Goal: Information Seeking & Learning: Learn about a topic

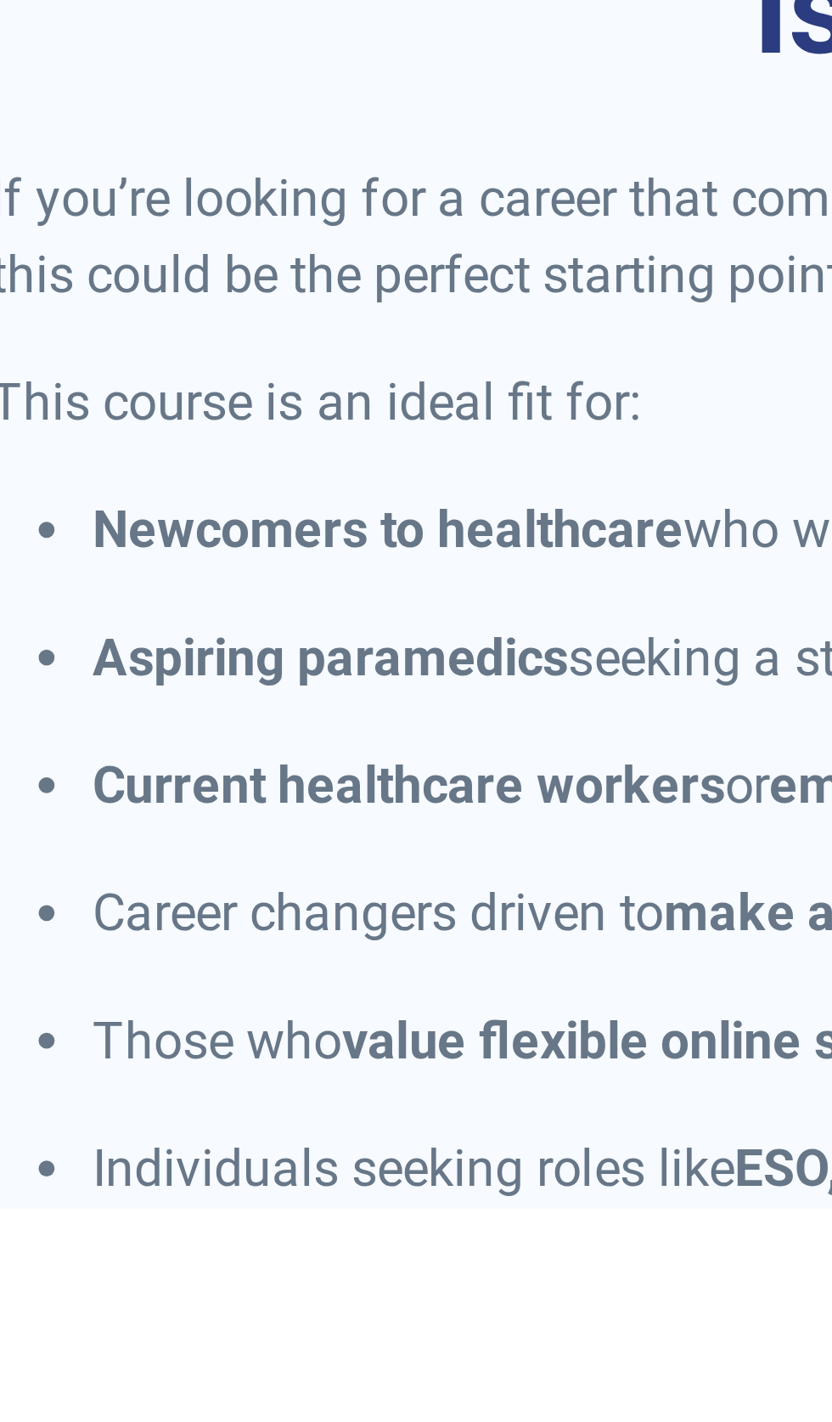
scroll to position [214, 0]
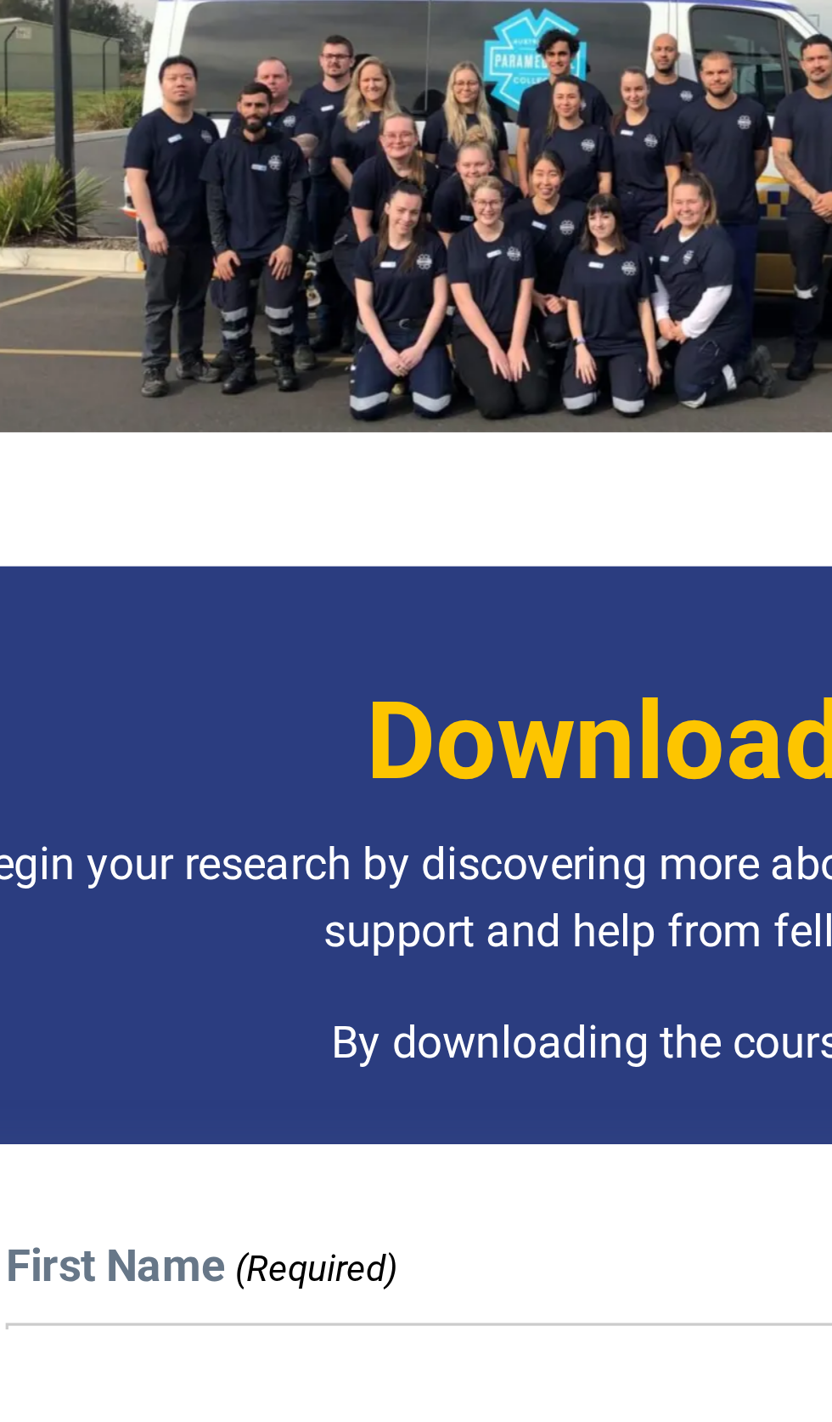
scroll to position [914, 0]
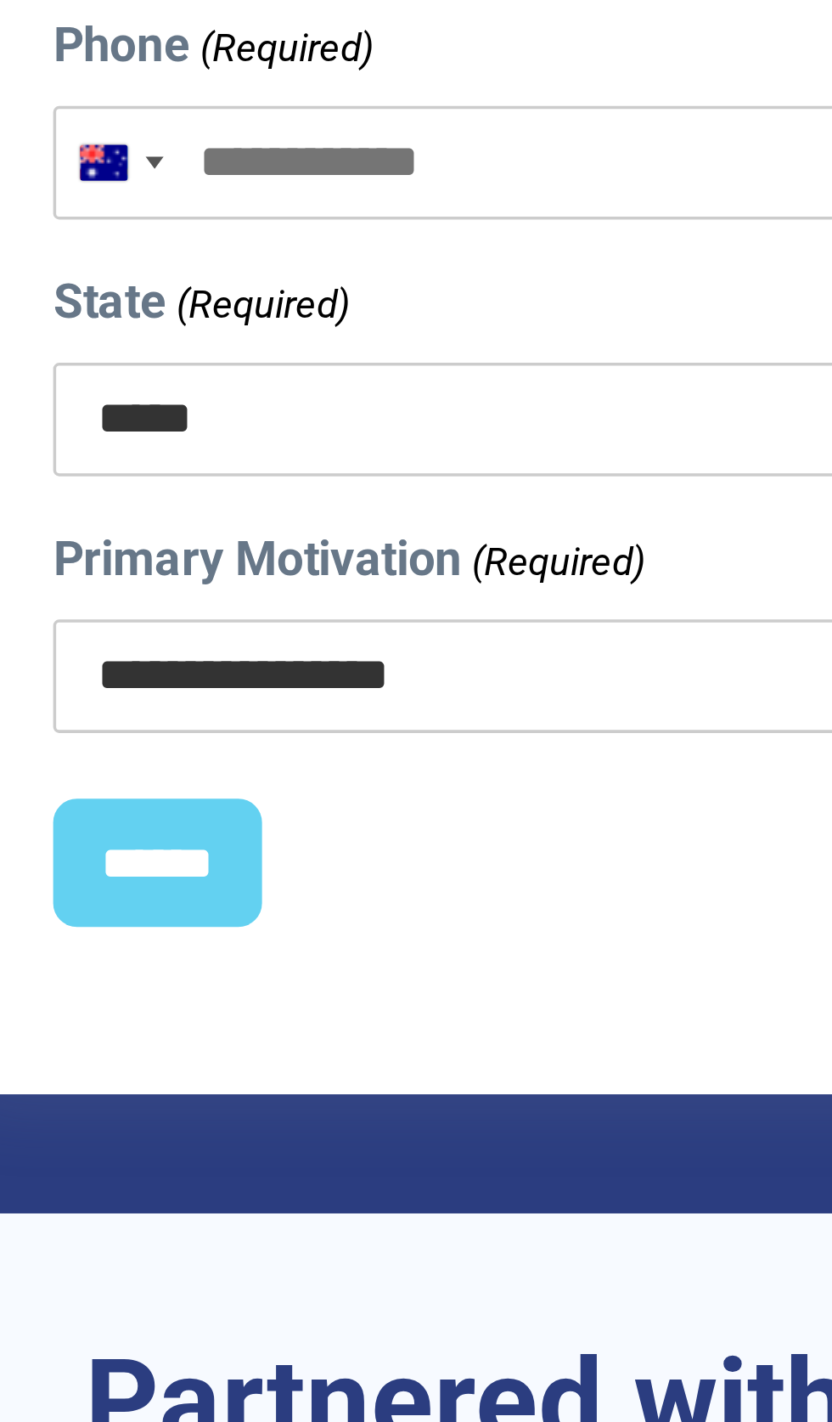
click at [126, 728] on div "******" at bounding box center [416, 741] width 758 height 71
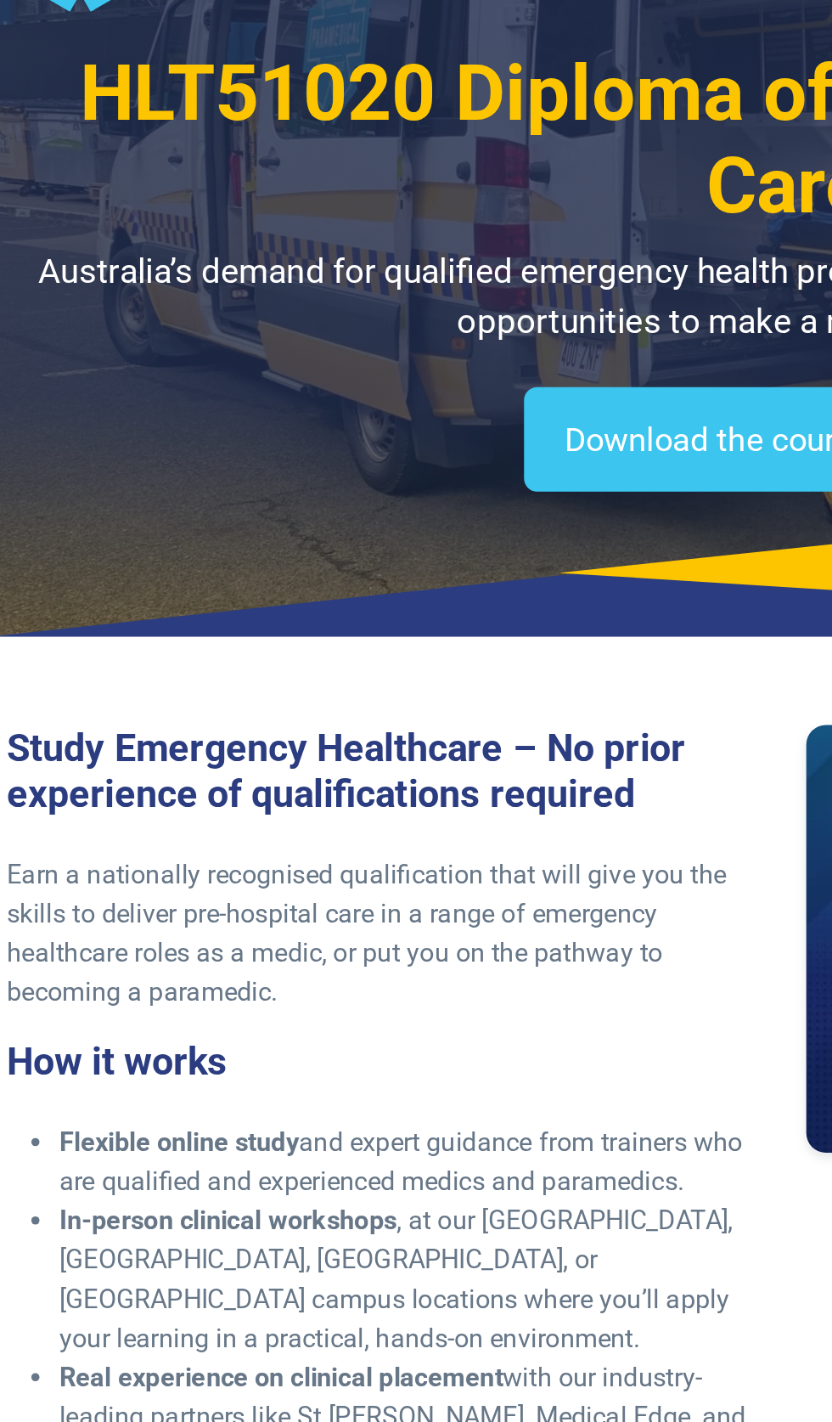
scroll to position [0, 0]
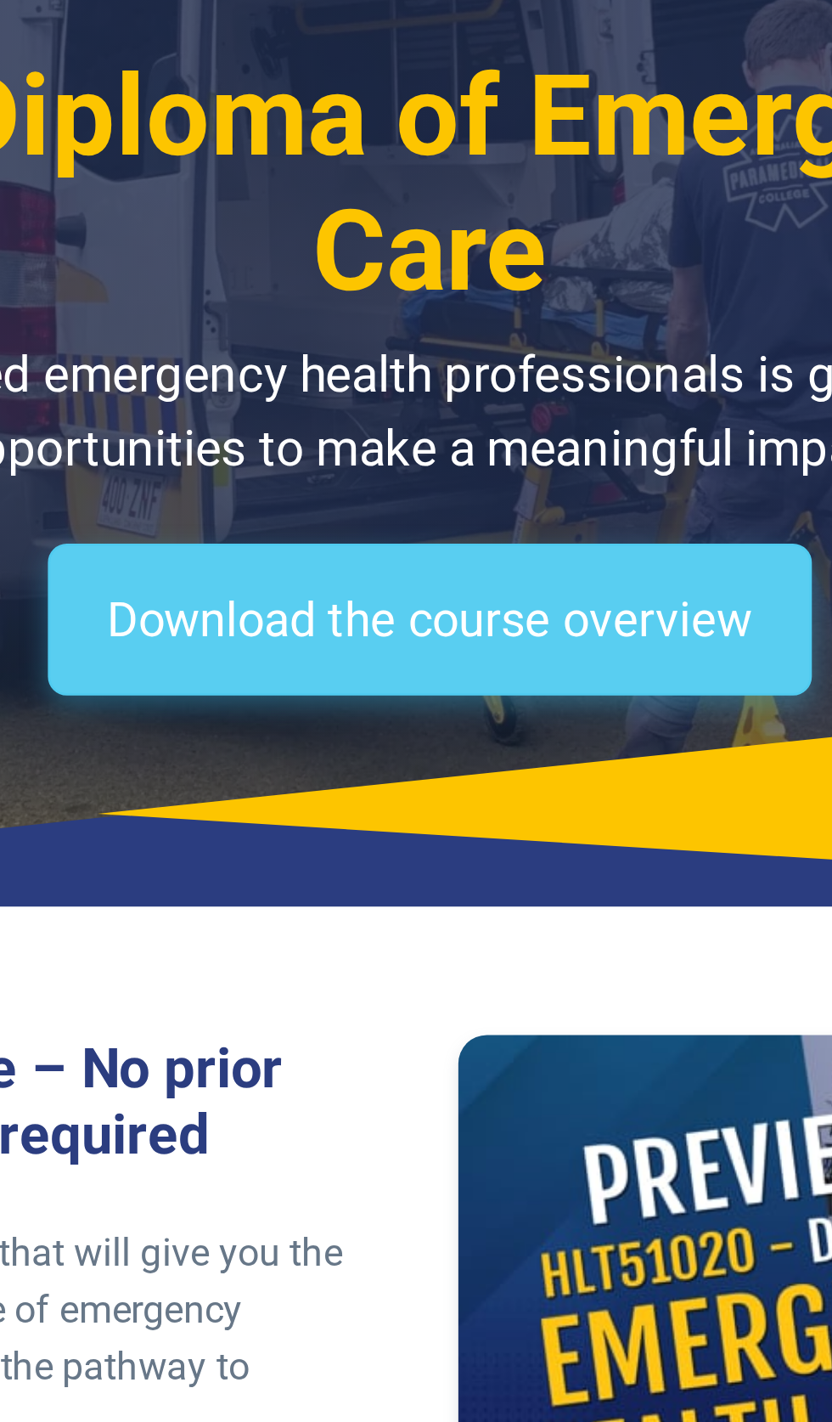
click at [356, 315] on link "Download the course overview" at bounding box center [415, 312] width 273 height 54
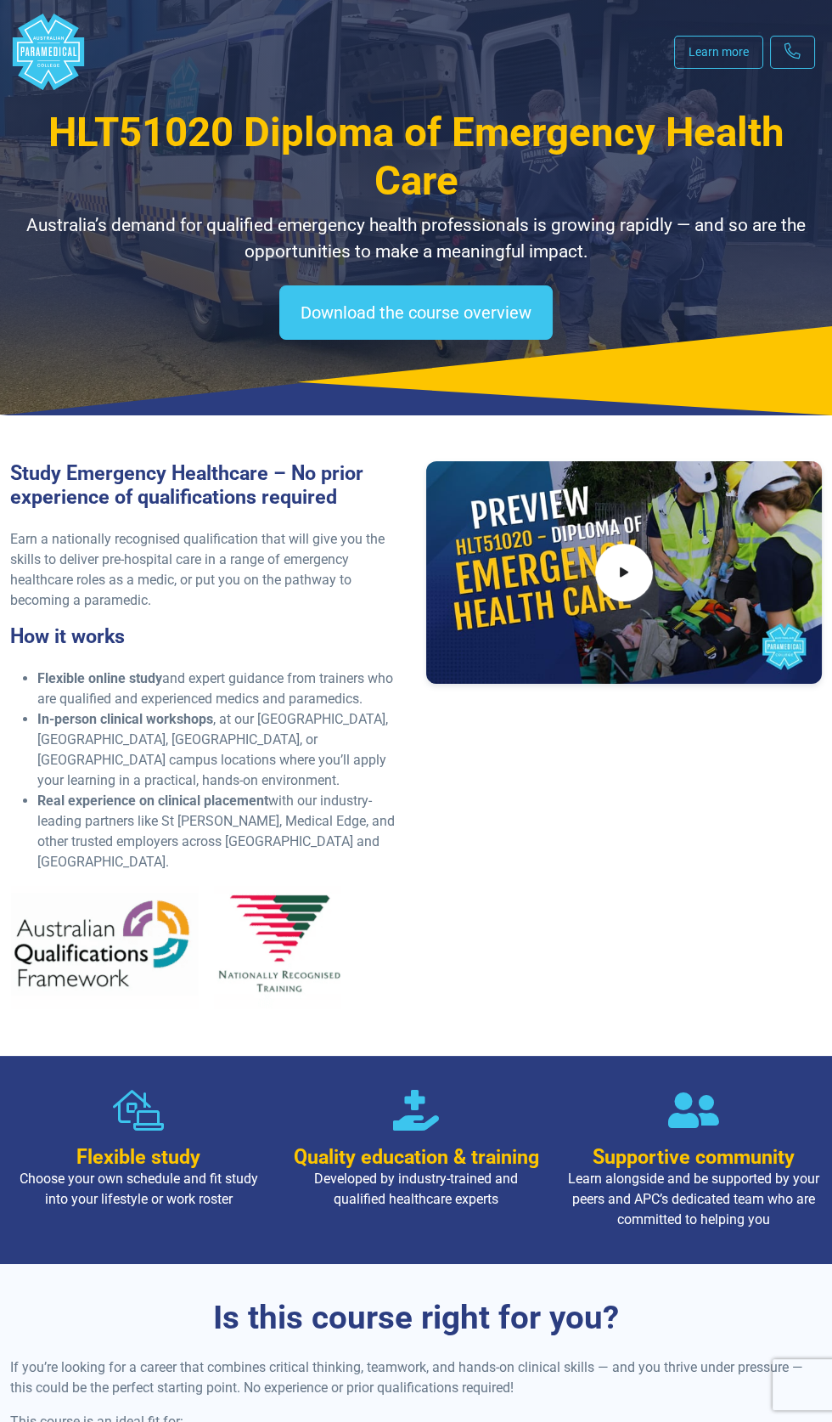
click at [269, 808] on li "Real experience on clinical placement with our industry-leading partners like S…" at bounding box center [221, 832] width 369 height 82
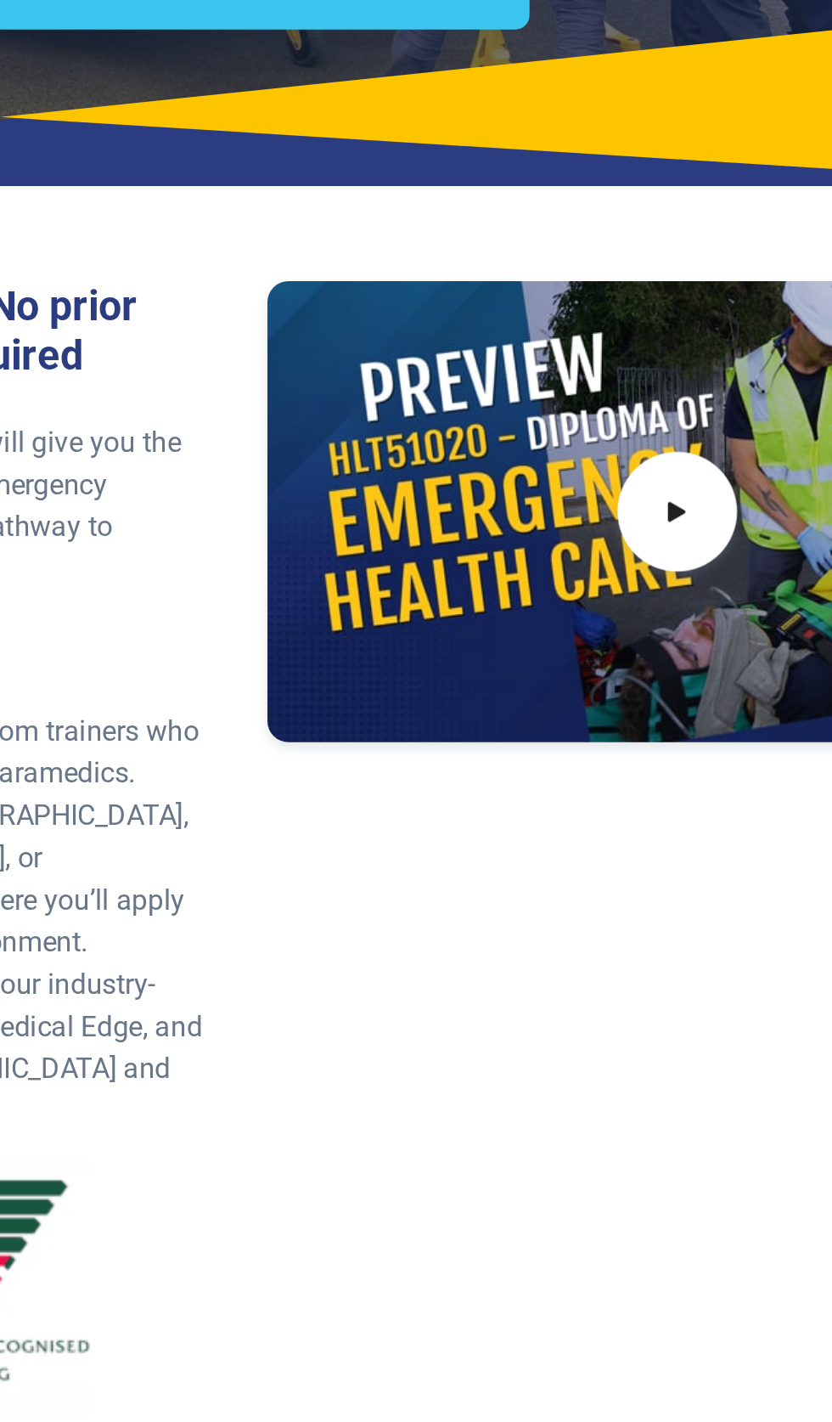
scroll to position [1, 0]
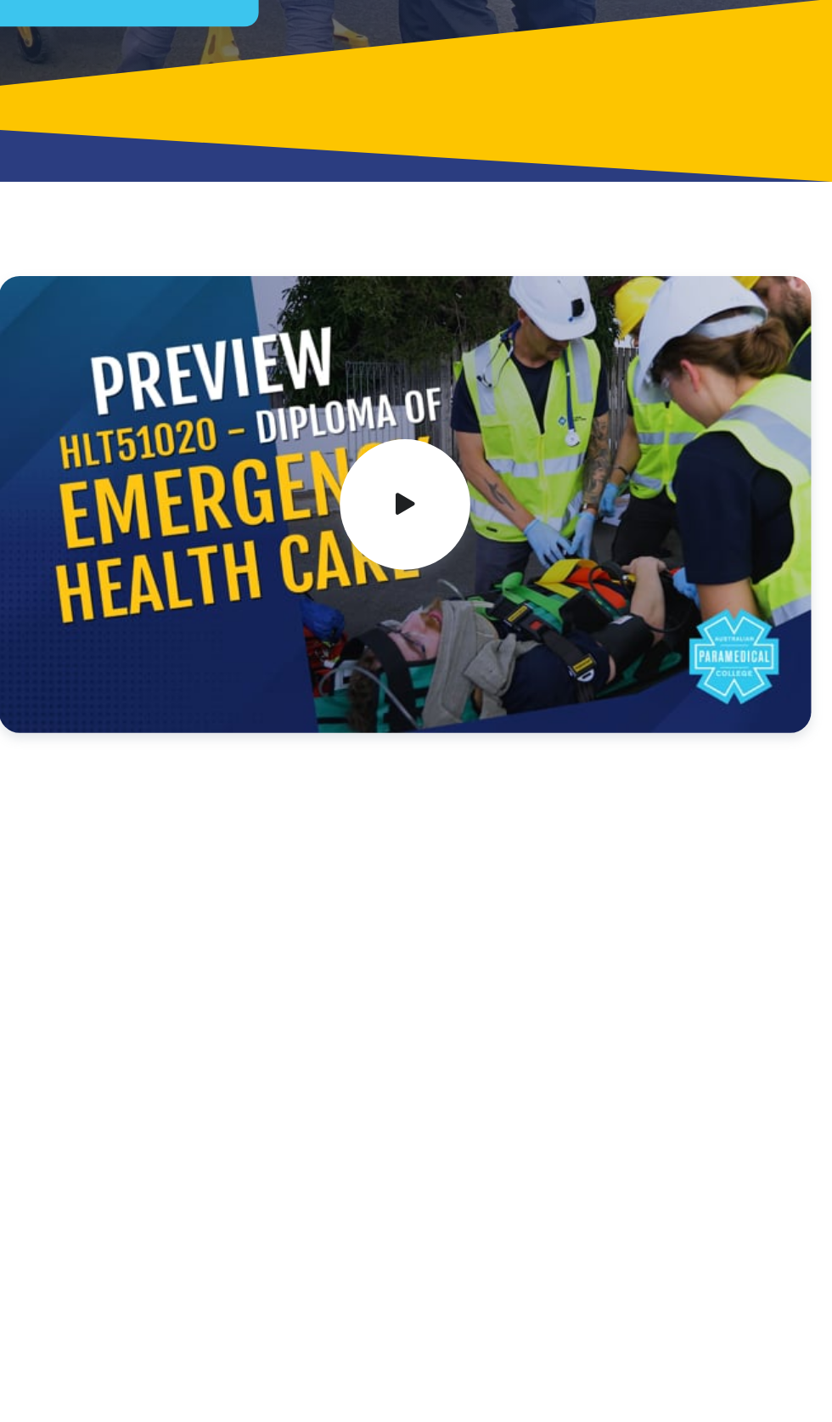
click at [615, 578] on icon at bounding box center [624, 572] width 19 height 28
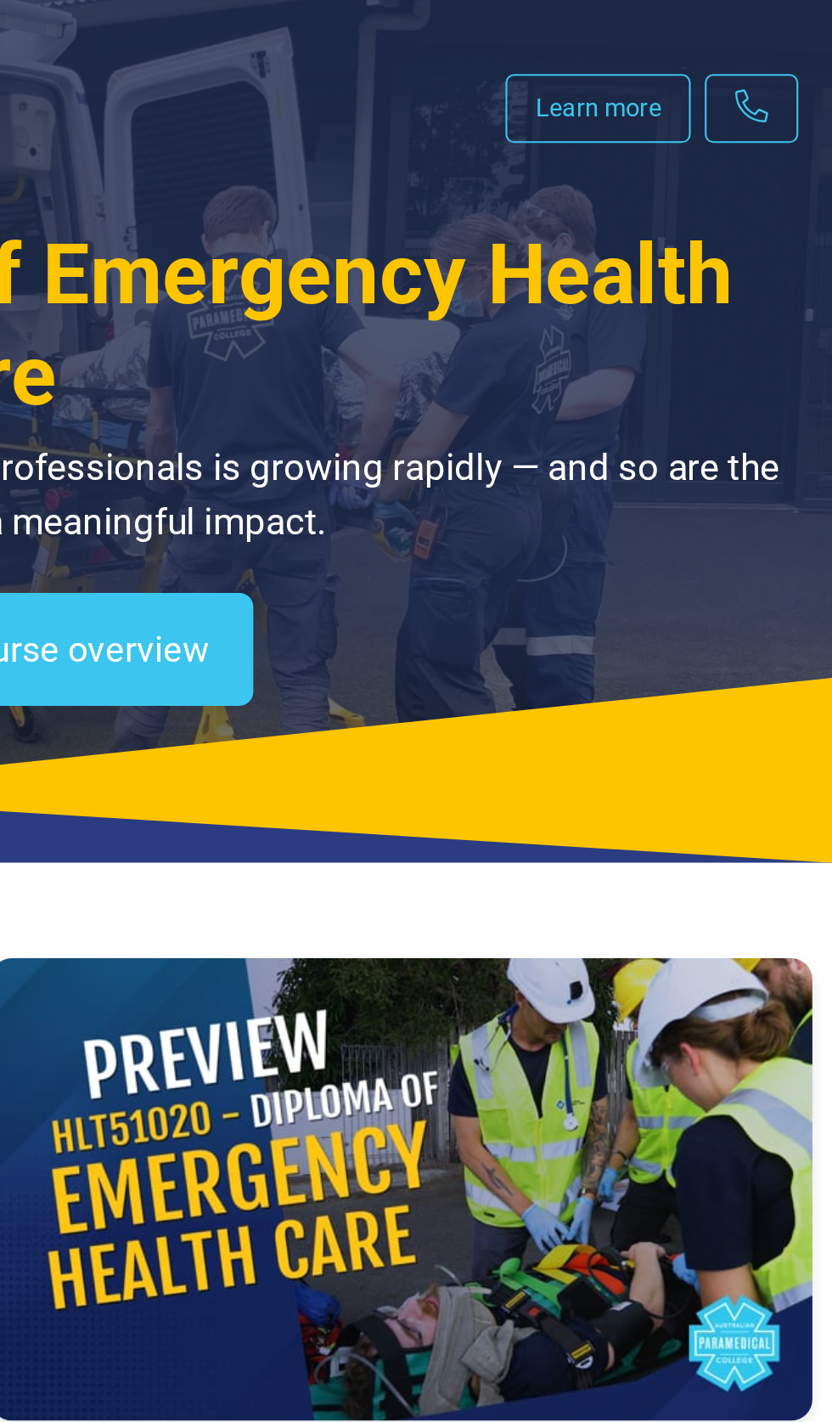
scroll to position [0, 0]
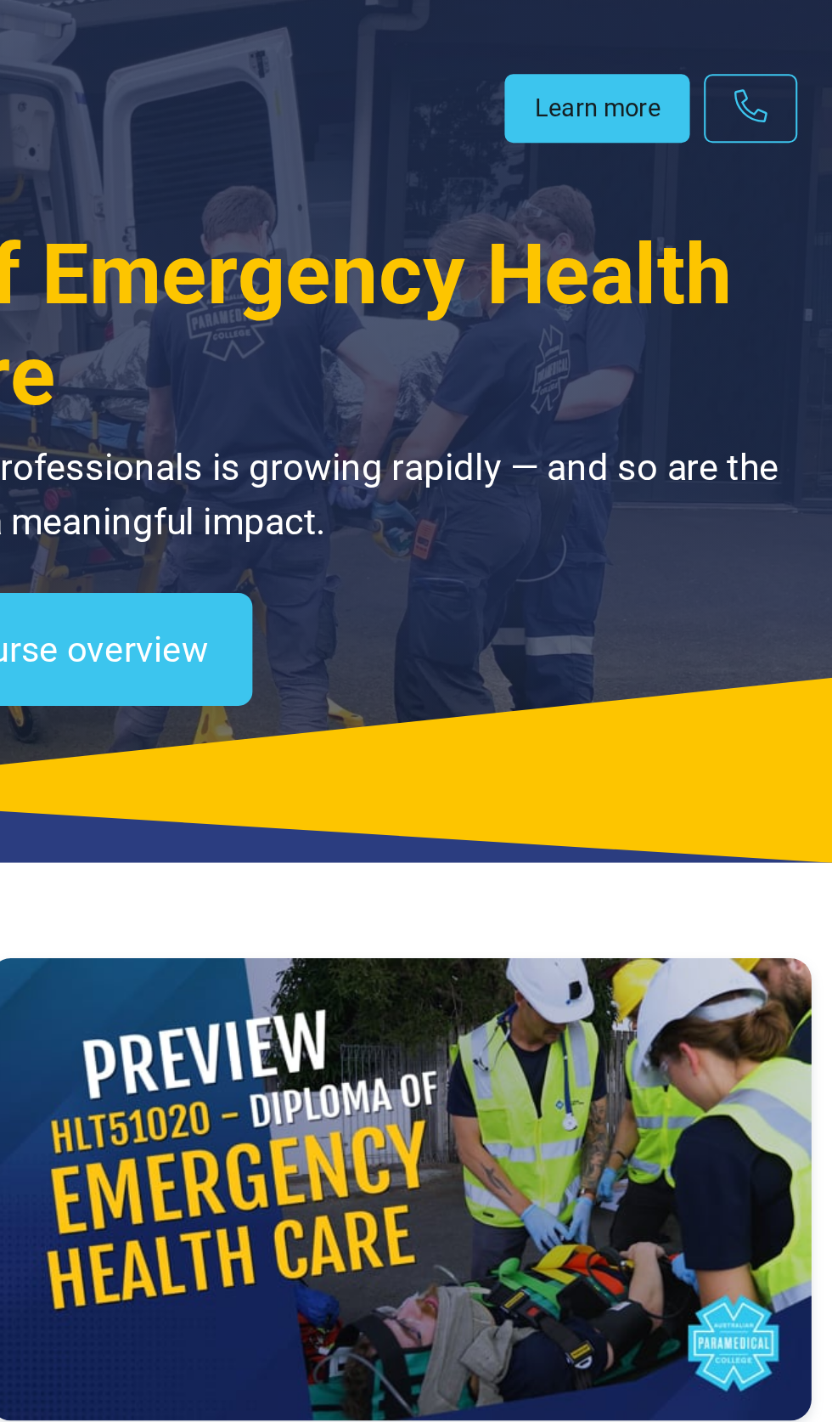
click at [712, 52] on link "Learn more" at bounding box center [718, 52] width 89 height 33
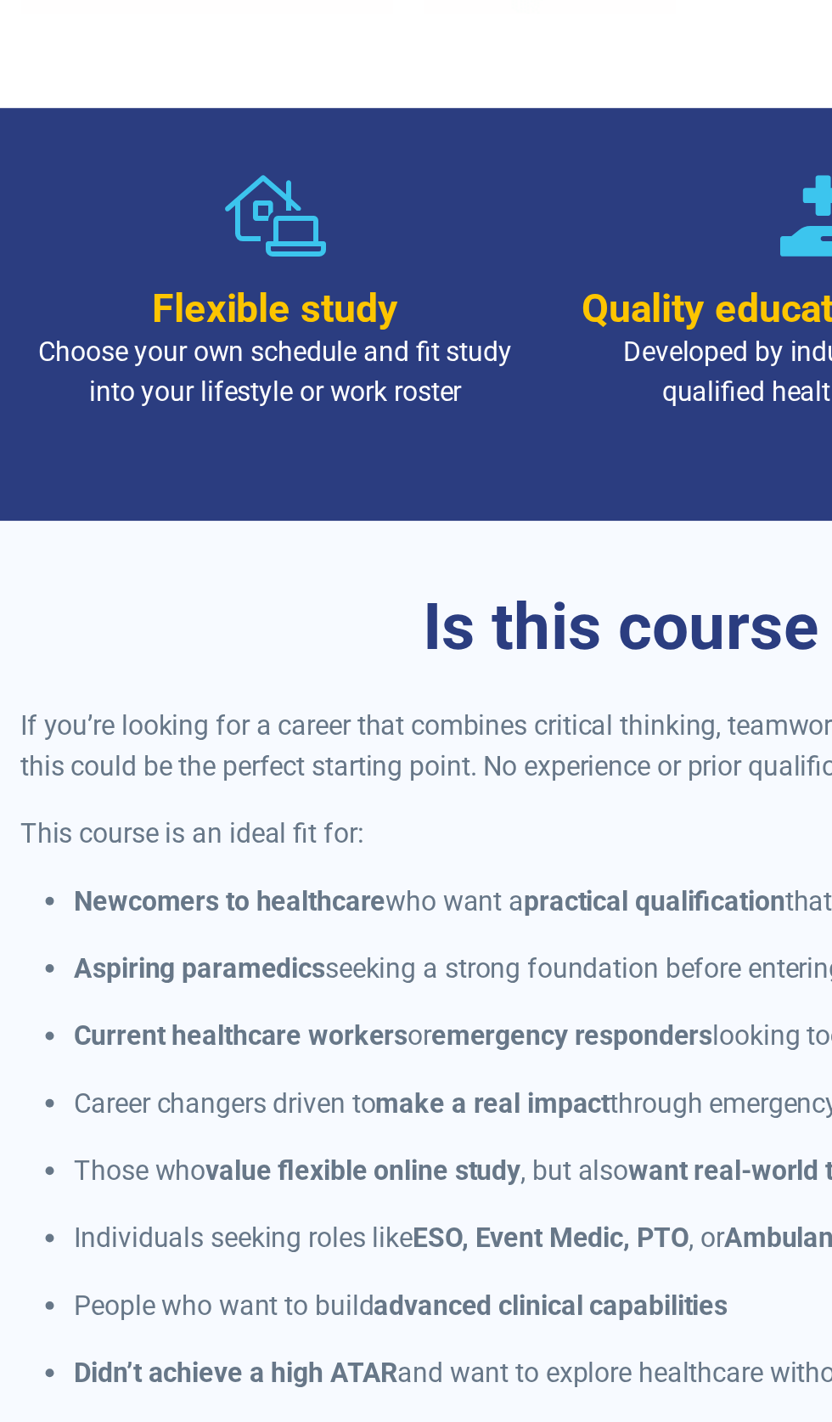
scroll to position [296, 0]
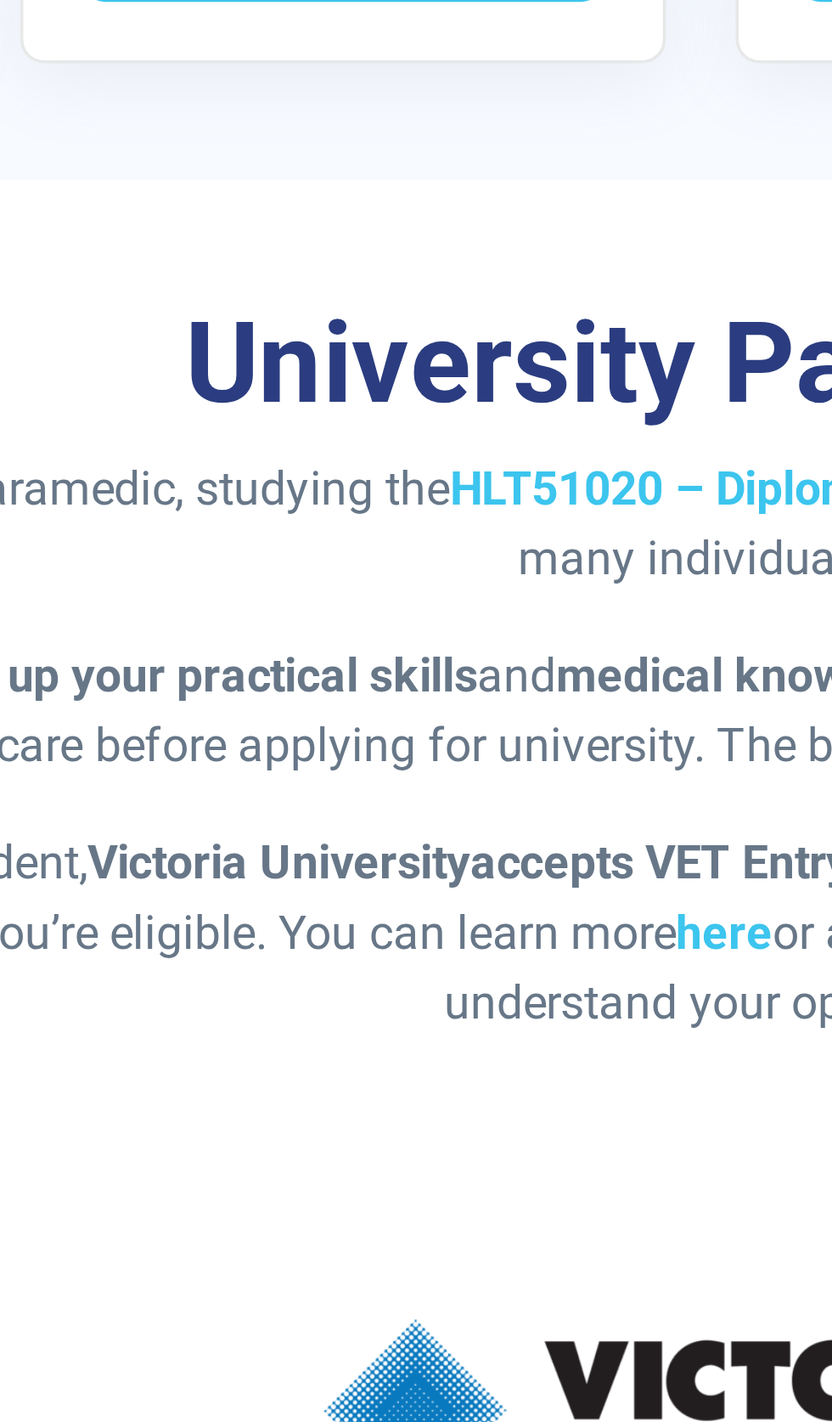
scroll to position [3540, 0]
click at [409, 1068] on link "here" at bounding box center [423, 1076] width 28 height 16
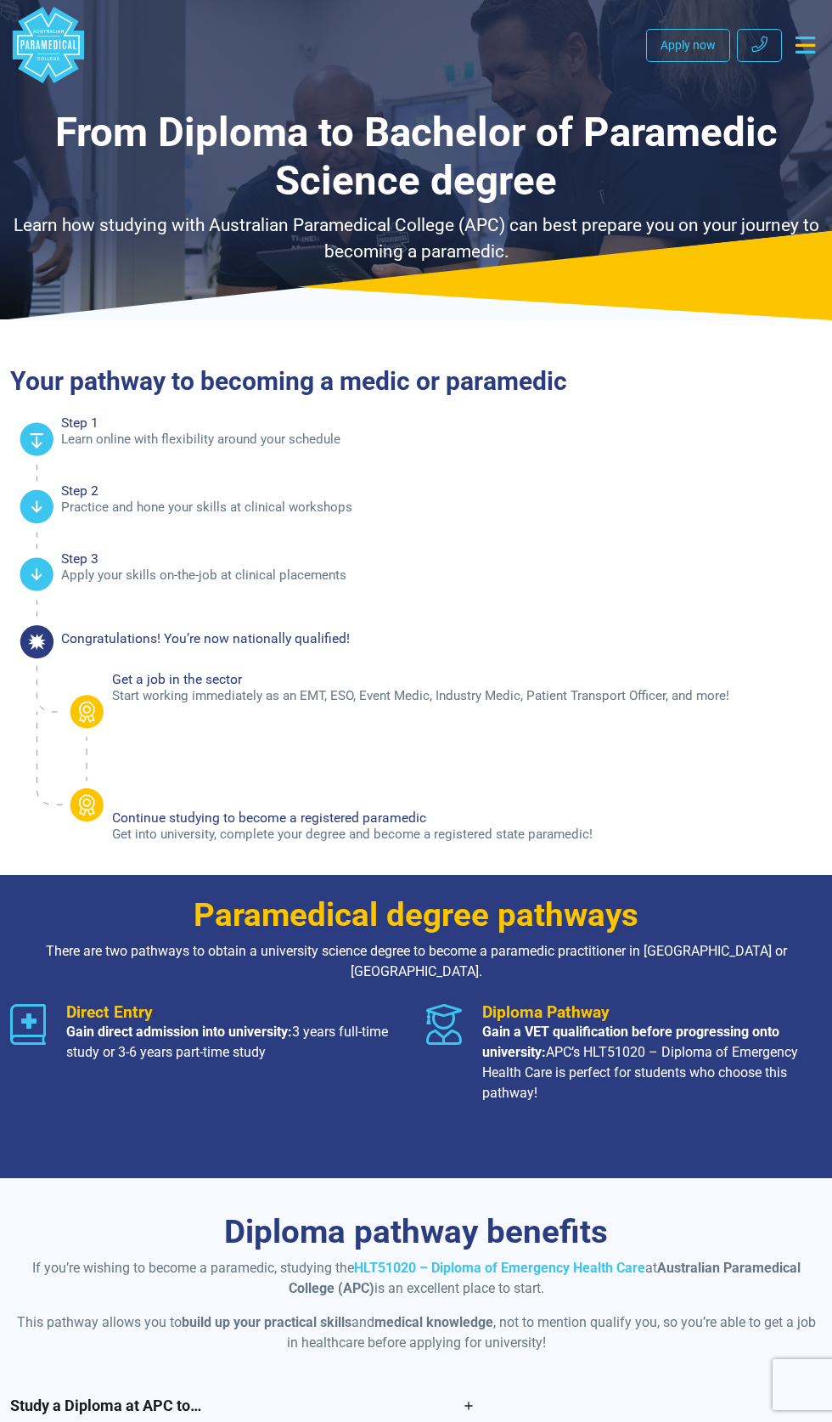
select select "**********"
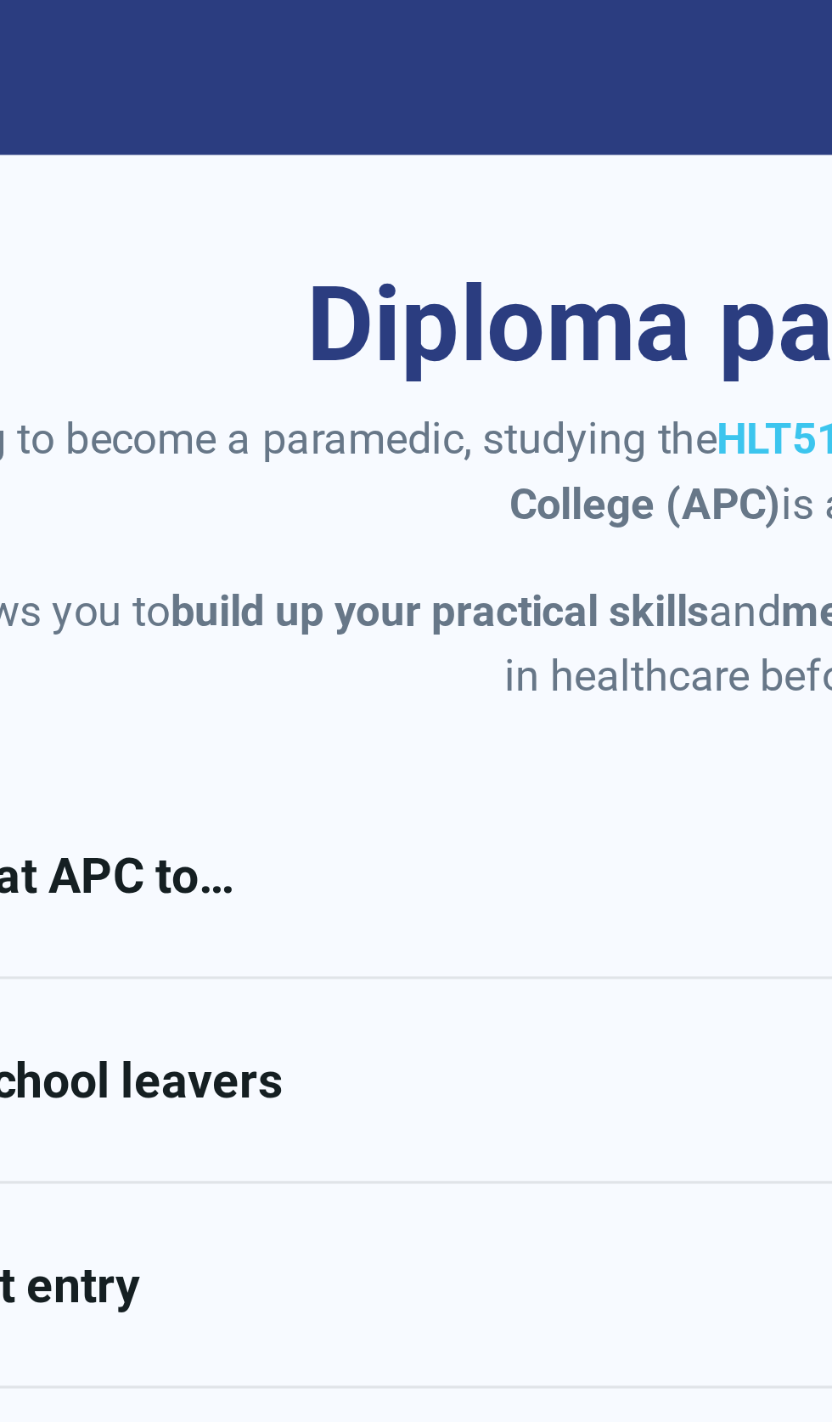
scroll to position [399, 0]
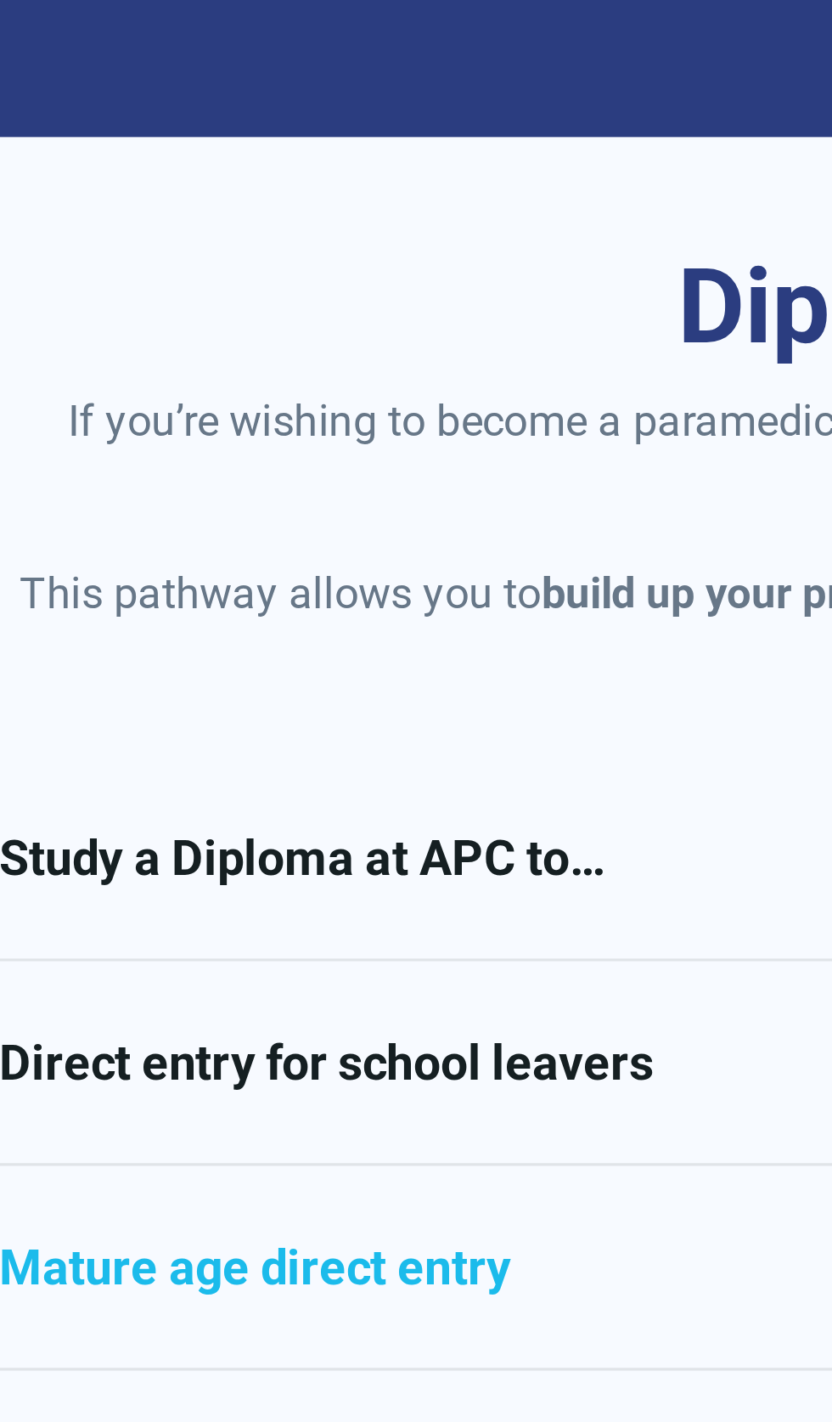
click at [189, 1103] on link "Mature age direct entry" at bounding box center [242, 1135] width 465 height 64
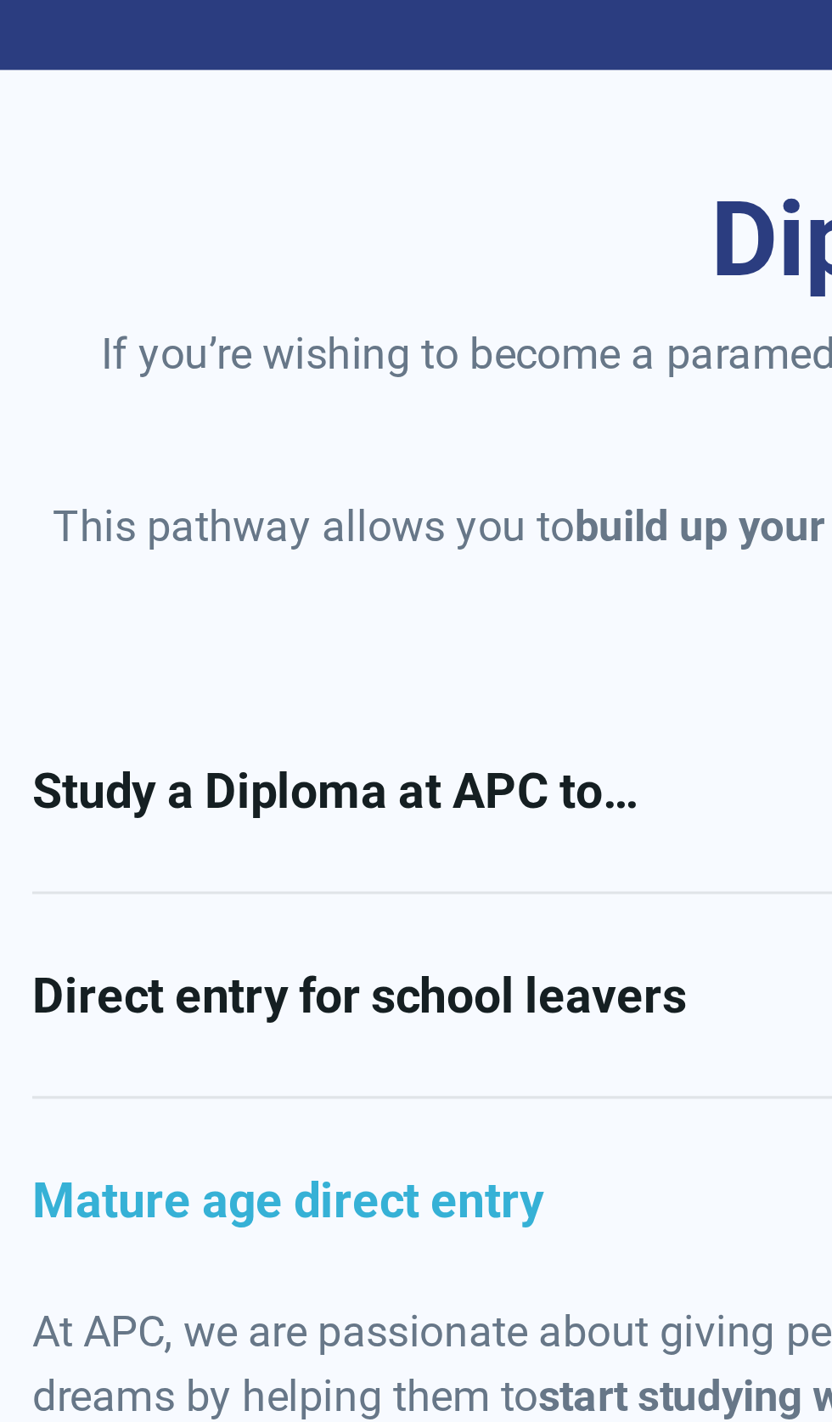
scroll to position [397, 0]
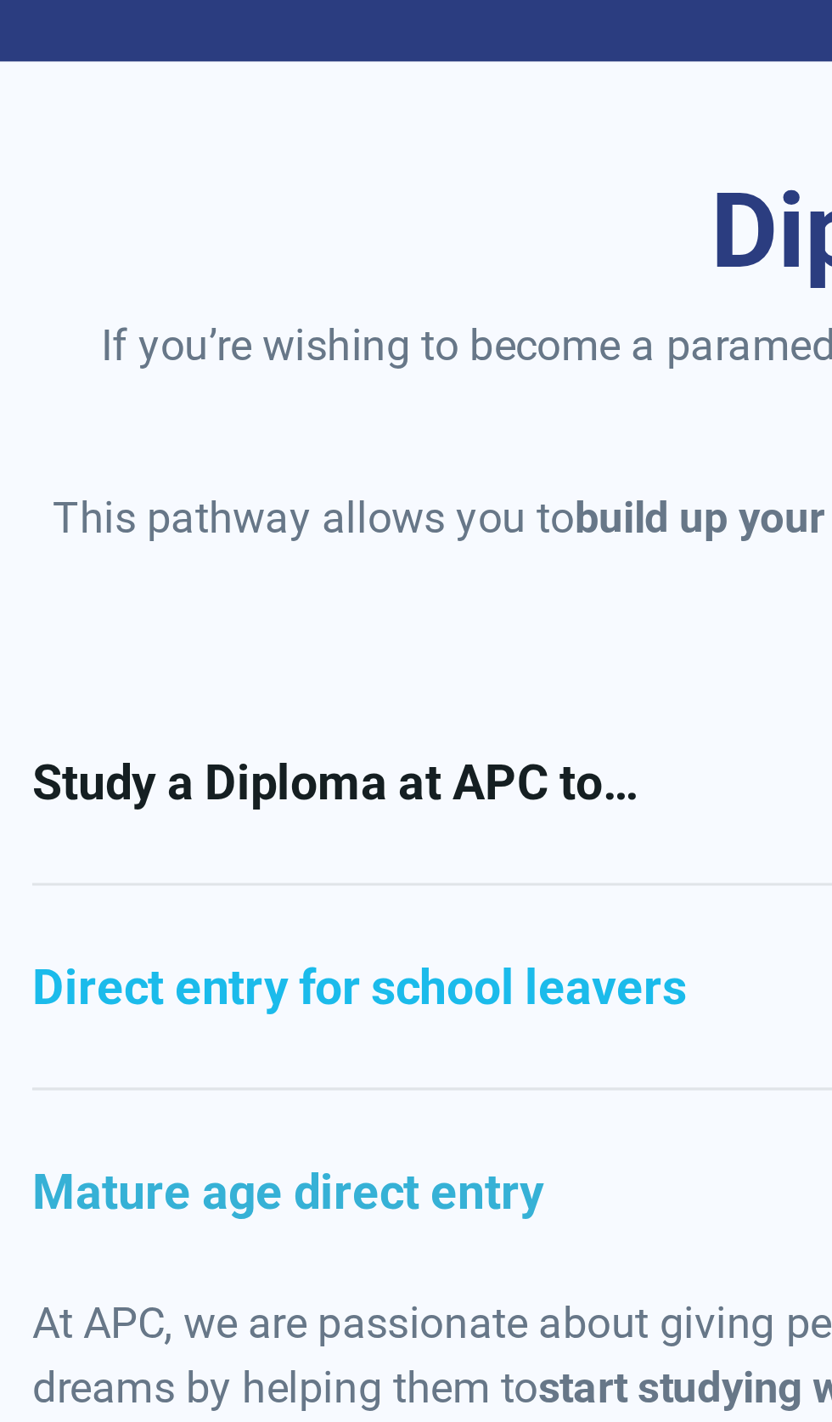
click at [46, 1052] on link "Direct entry for school leavers" at bounding box center [242, 1073] width 465 height 64
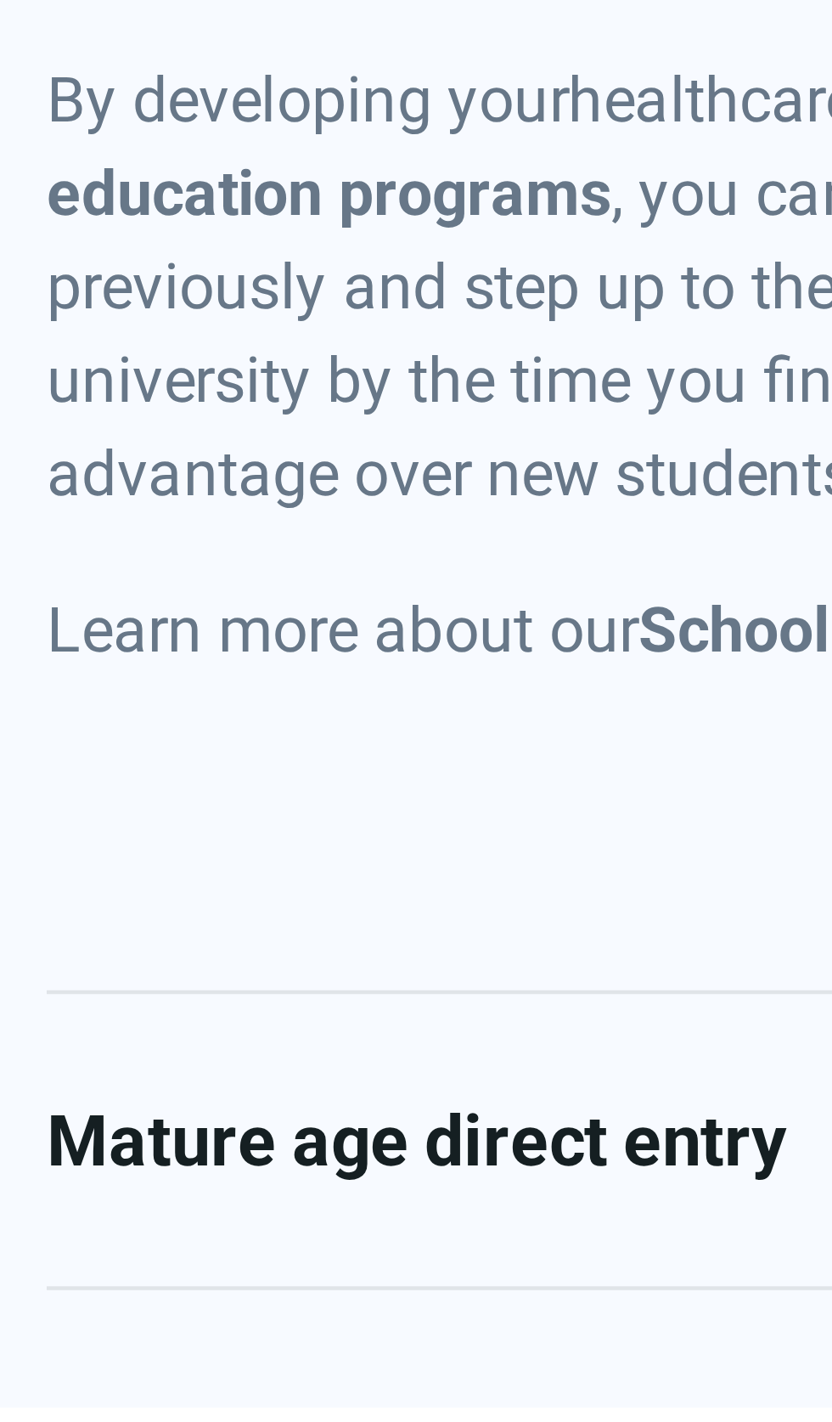
scroll to position [517, 0]
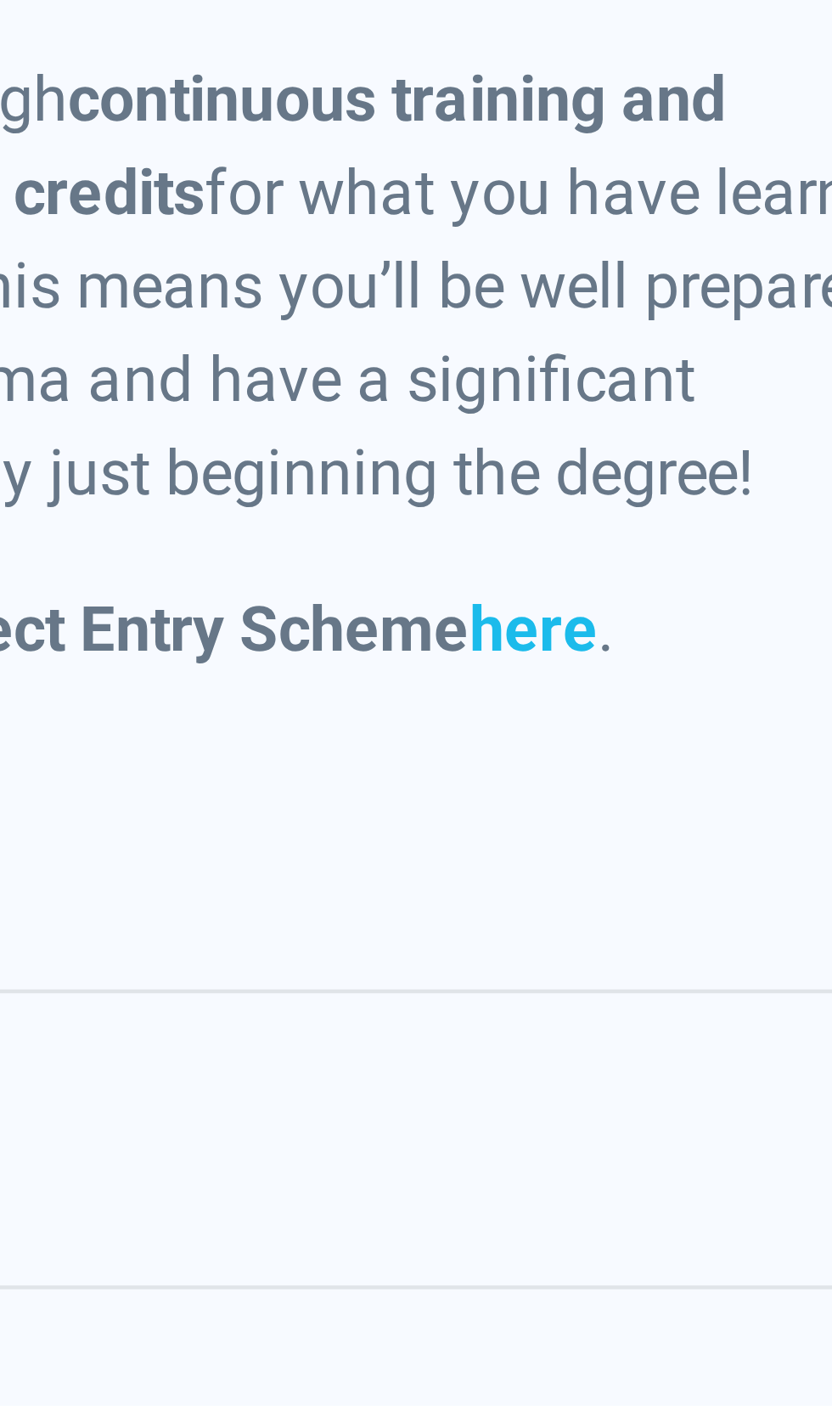
click at [380, 1244] on link "here" at bounding box center [375, 1252] width 28 height 16
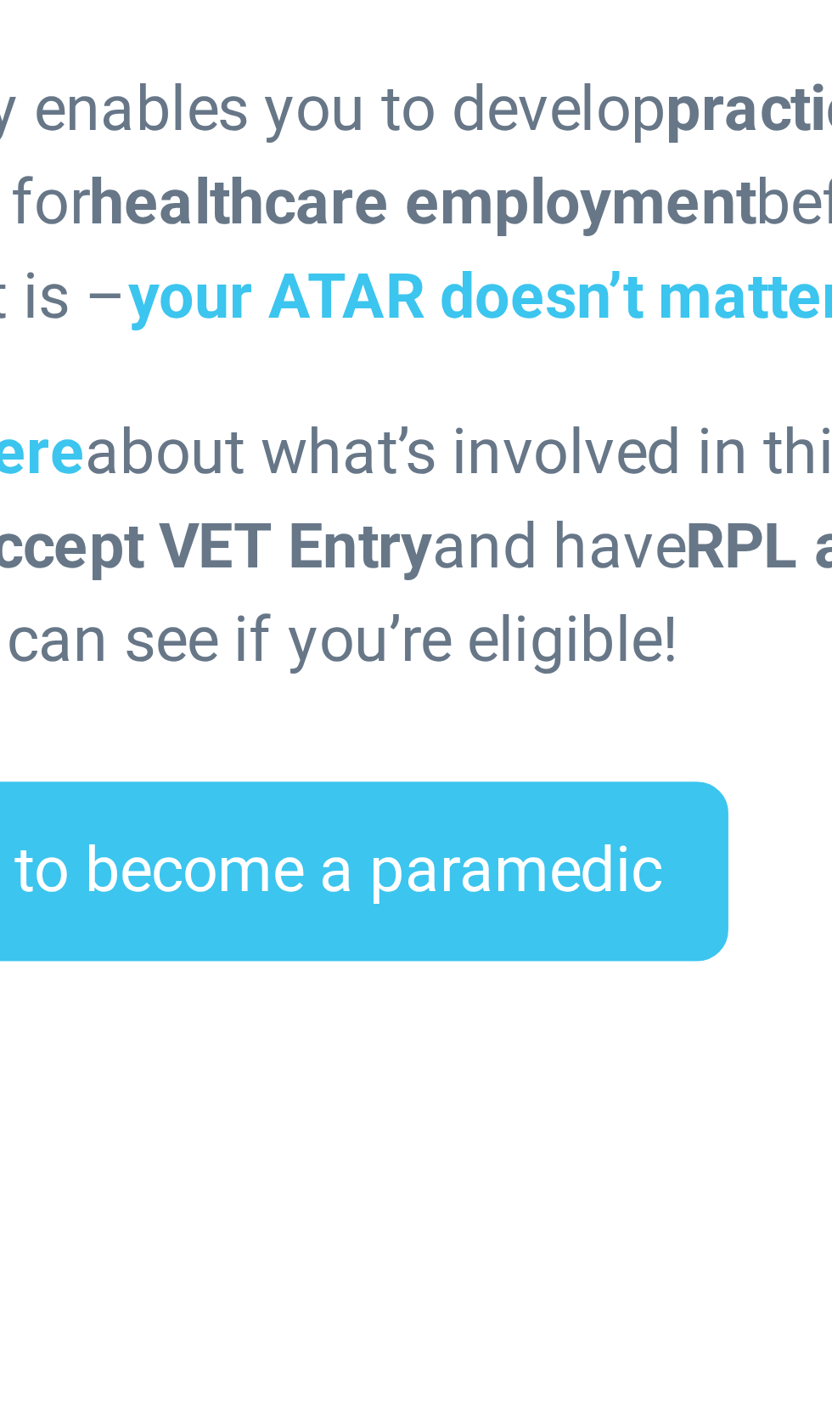
scroll to position [1644, 0]
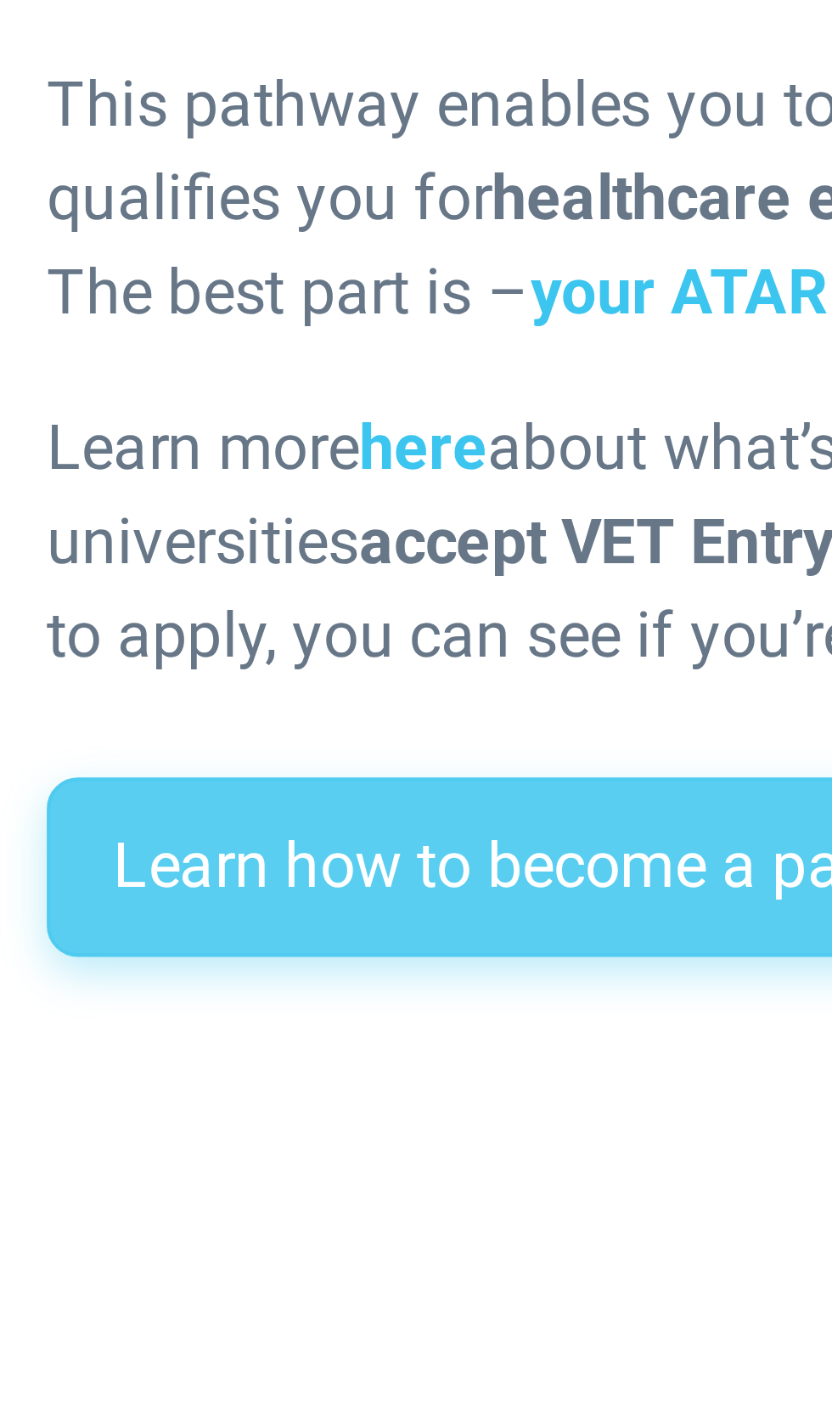
click at [56, 1408] on link "Learn how to become a paramedic" at bounding box center [128, 1388] width 236 height 39
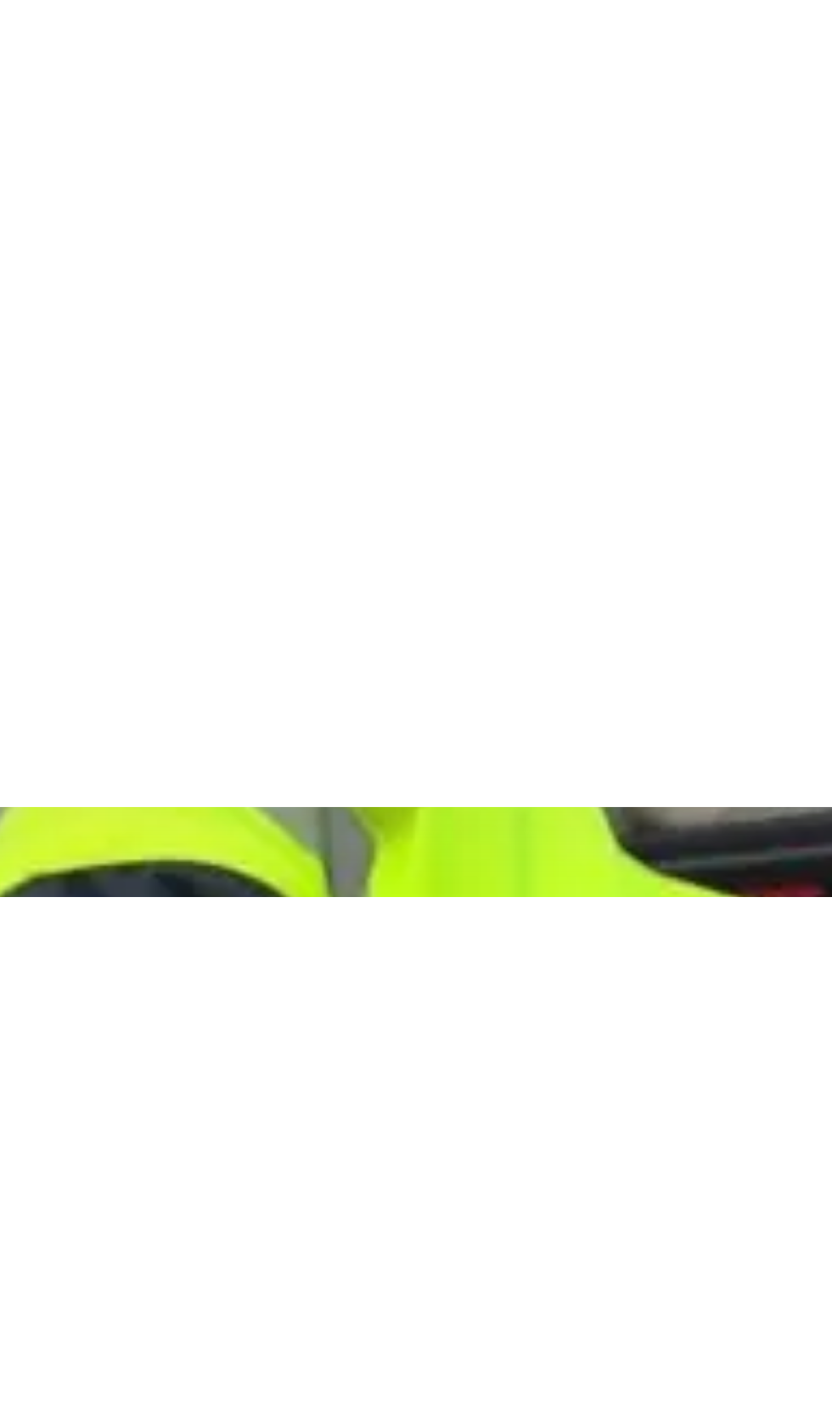
scroll to position [4821, 0]
